Goal: Communication & Community: Participate in discussion

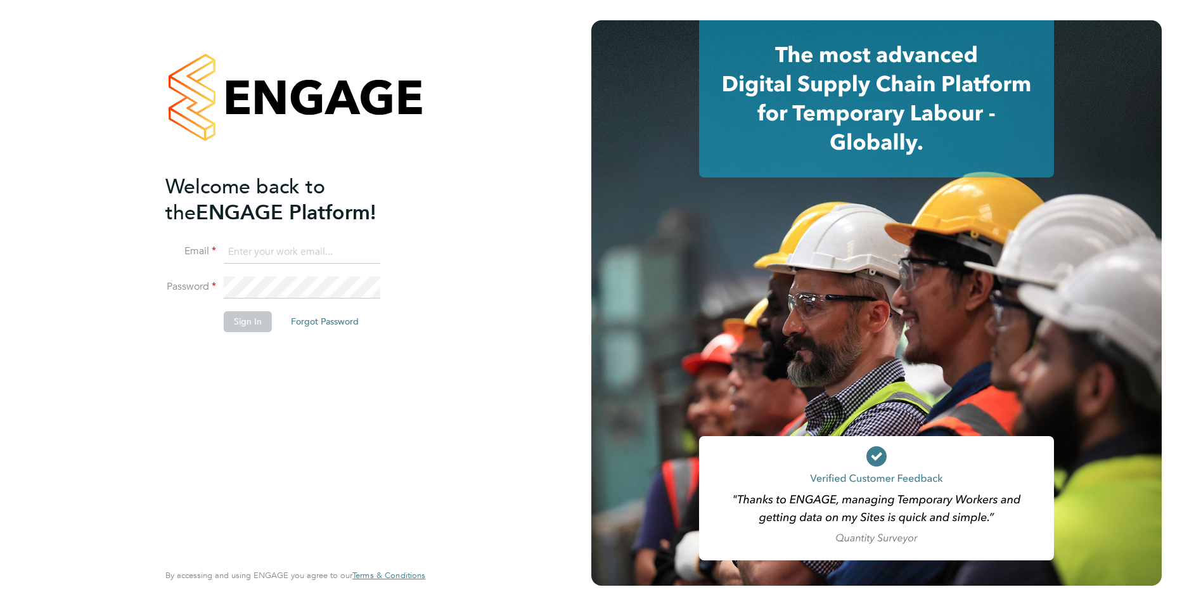
type input "[PERSON_NAME][EMAIL_ADDRESS][PERSON_NAME][DOMAIN_NAME]"
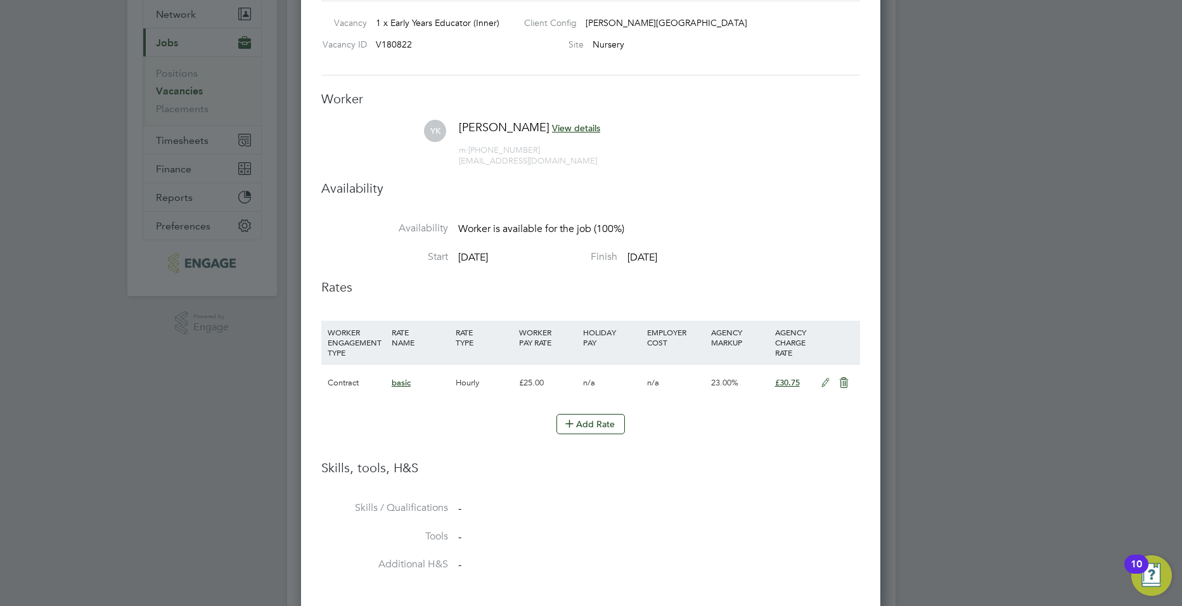
scroll to position [76, 0]
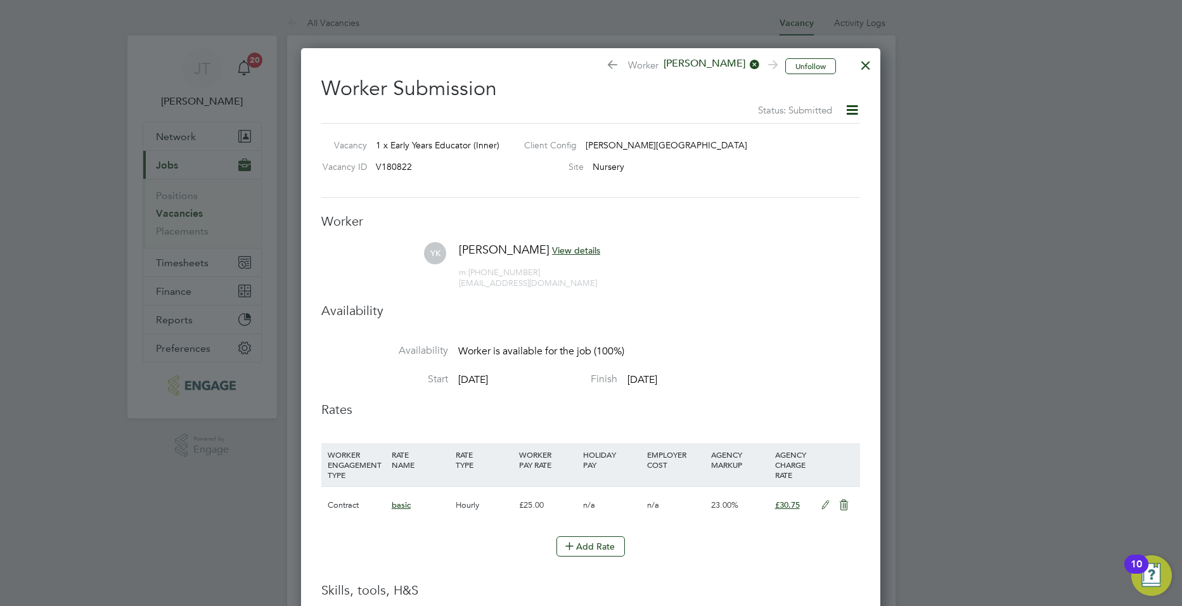
click at [865, 65] on div at bounding box center [866, 62] width 23 height 23
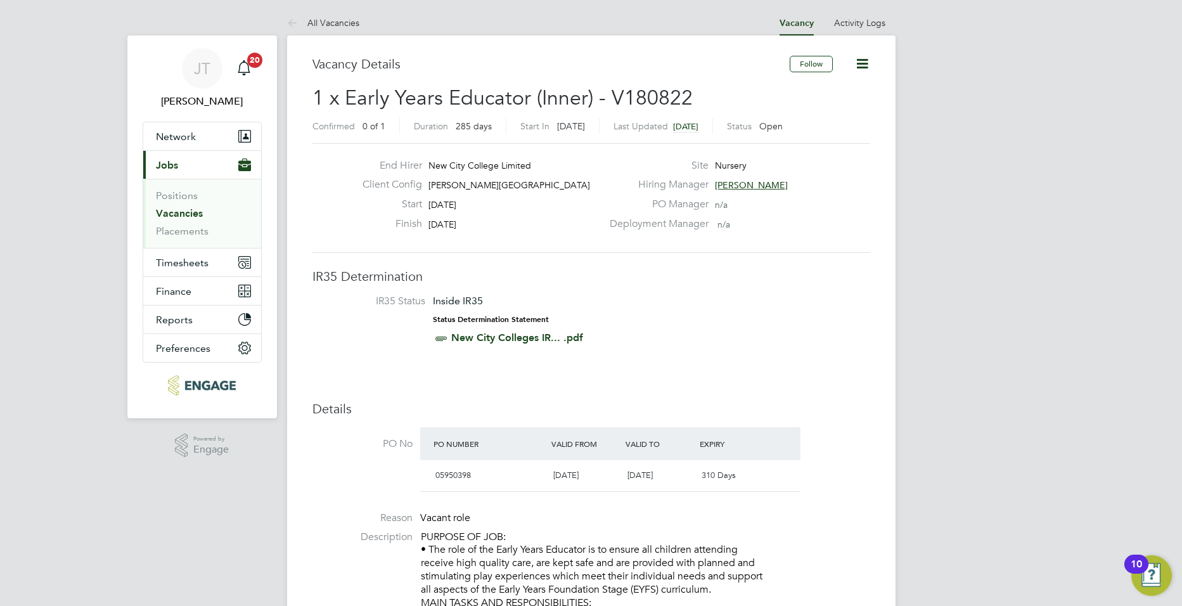
click at [181, 218] on link "Vacancies" at bounding box center [179, 213] width 47 height 12
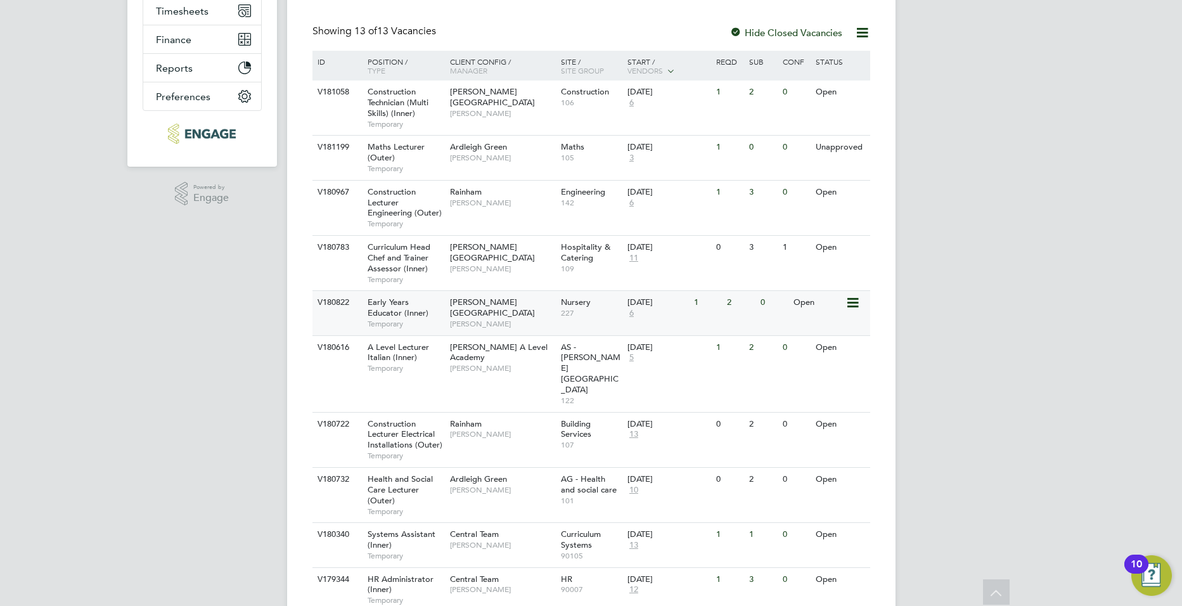
click at [537, 299] on div "[PERSON_NAME] Campus [PERSON_NAME]" at bounding box center [502, 313] width 111 height 44
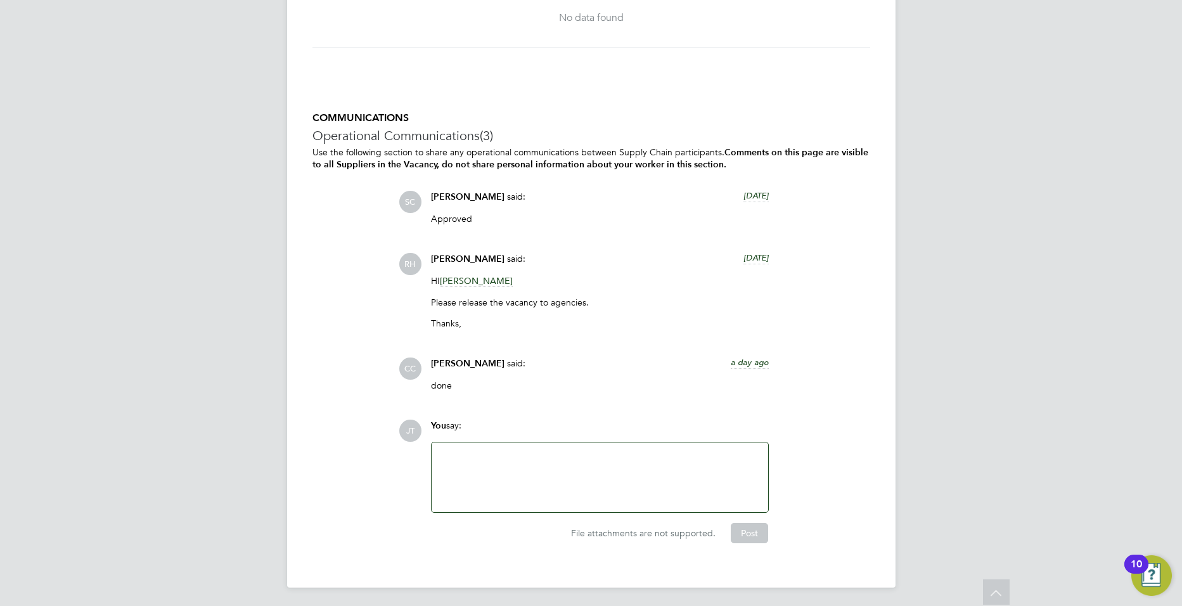
click at [524, 443] on div at bounding box center [600, 478] width 337 height 70
click at [516, 452] on div at bounding box center [599, 477] width 321 height 55
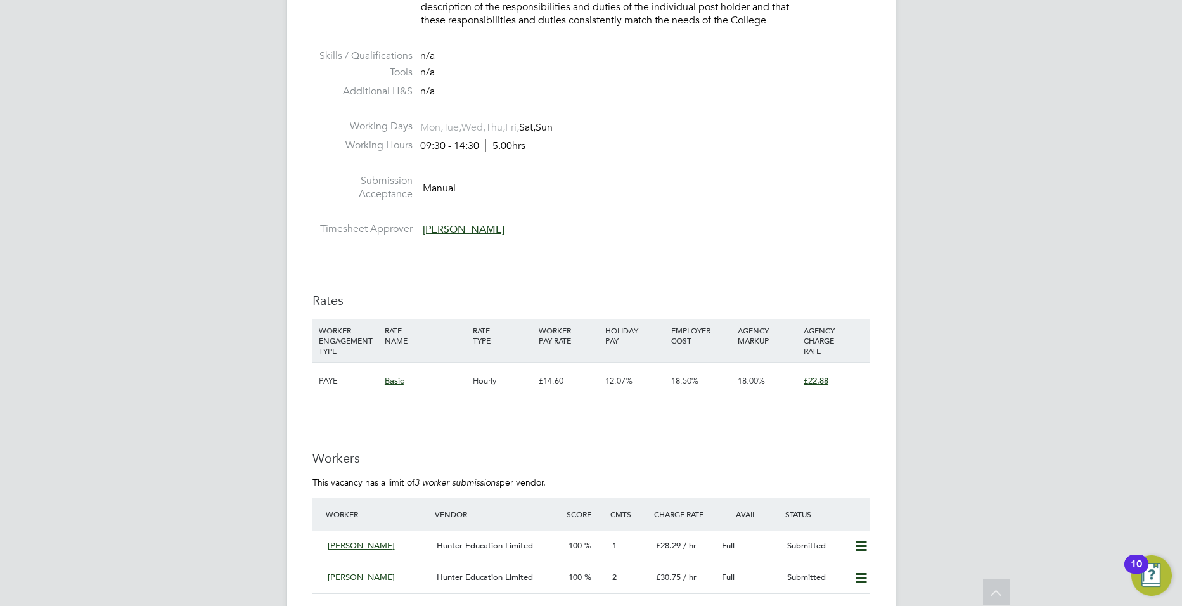
scroll to position [2114, 0]
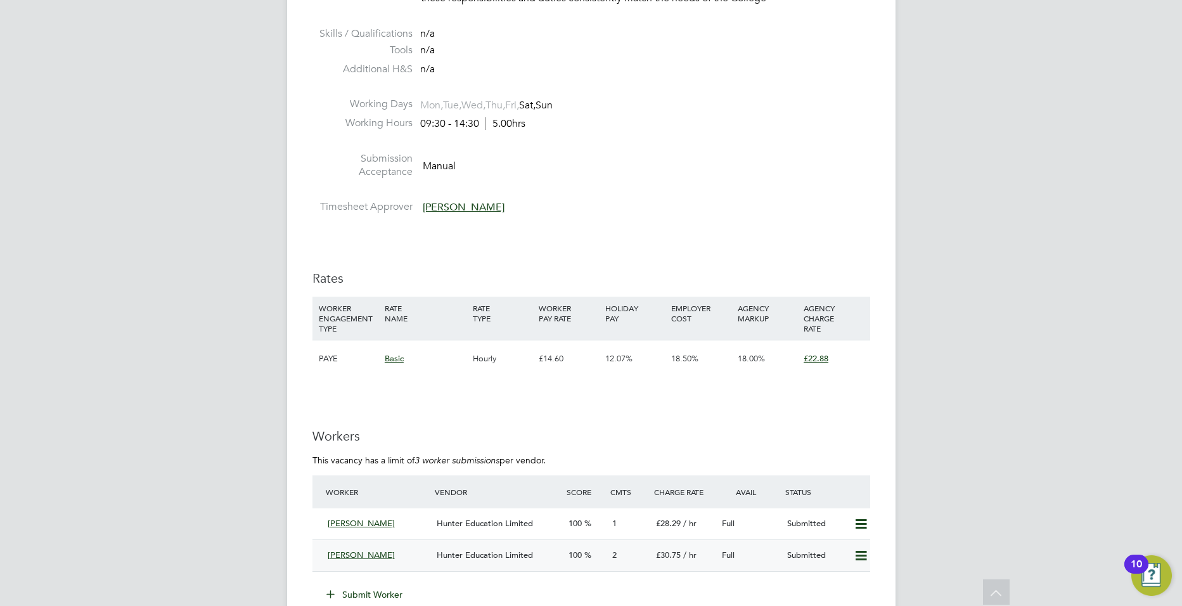
click at [478, 556] on span "Hunter Education Limited" at bounding box center [485, 555] width 96 height 11
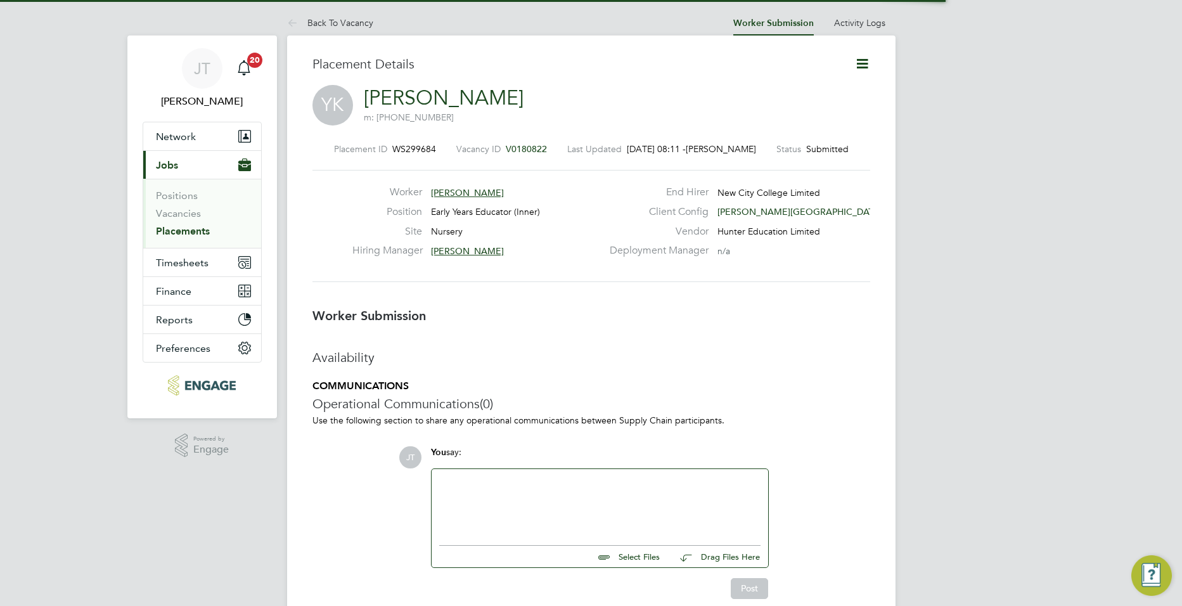
scroll to position [20, 250]
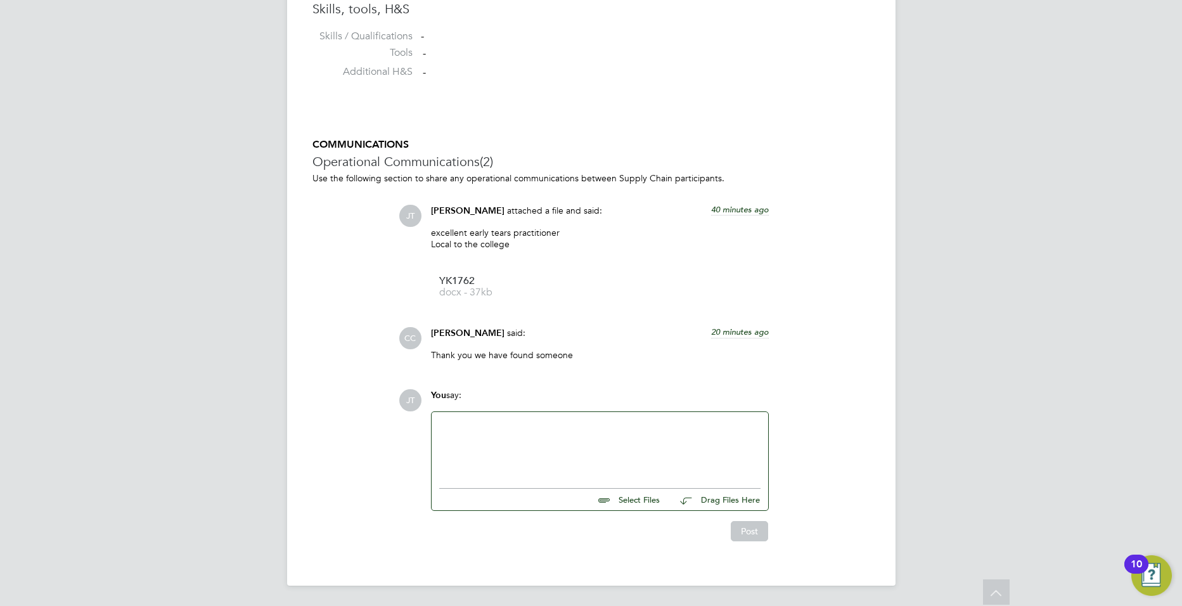
click at [567, 422] on div at bounding box center [599, 447] width 321 height 55
click at [756, 531] on button "Post" at bounding box center [749, 531] width 37 height 20
